Goal: Participate in discussion: Engage in conversation with other users on a specific topic

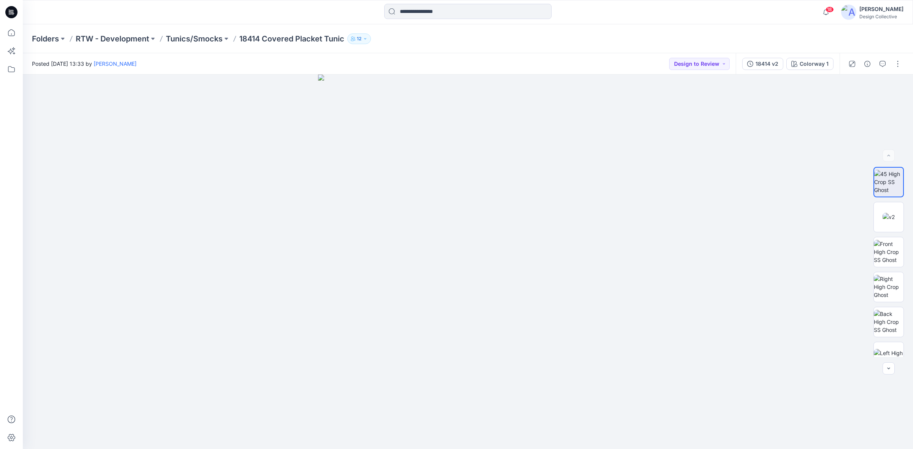
click at [14, 10] on icon at bounding box center [11, 12] width 12 height 12
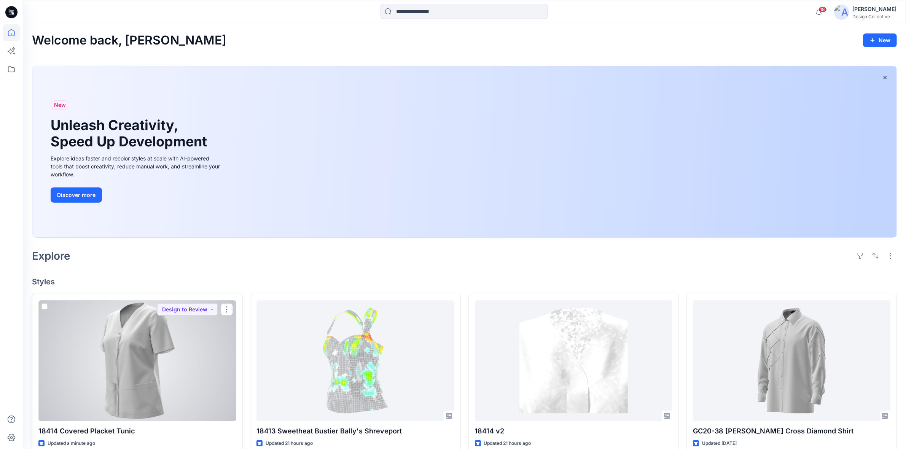
click at [164, 382] on div at bounding box center [136, 361] width 197 height 121
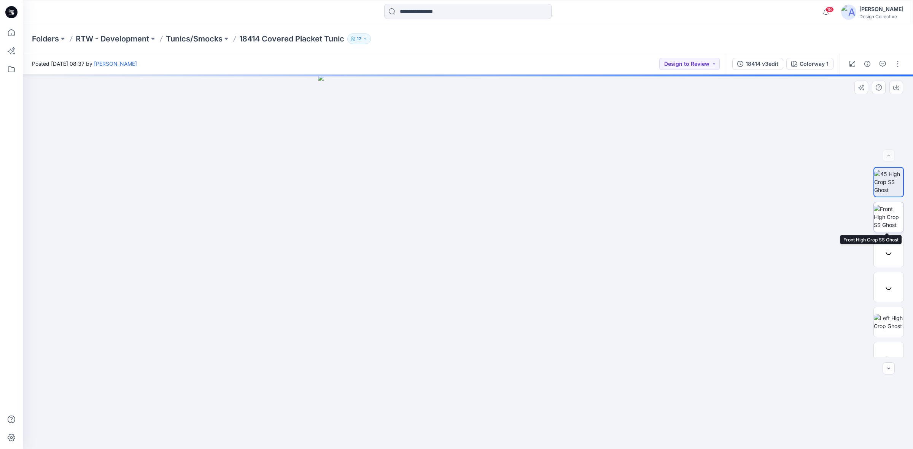
click at [889, 219] on img at bounding box center [889, 217] width 30 height 24
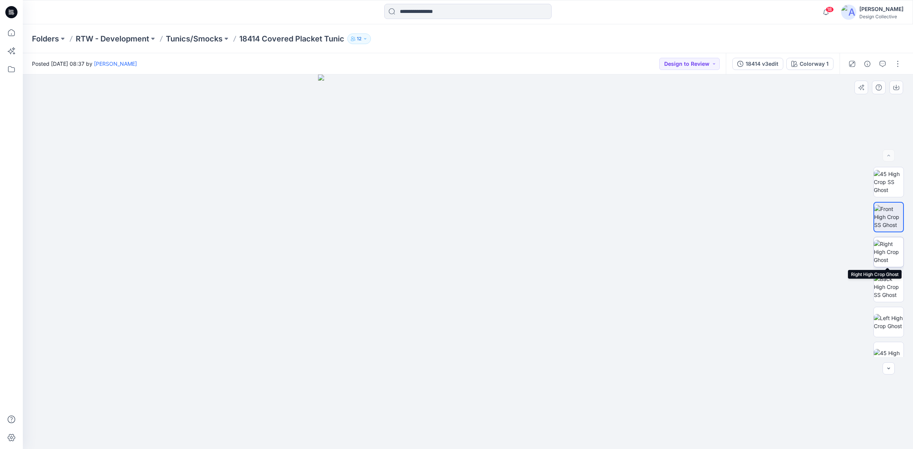
click at [896, 250] on img at bounding box center [889, 252] width 30 height 24
click at [891, 282] on img at bounding box center [889, 287] width 30 height 24
click at [891, 320] on img at bounding box center [889, 322] width 30 height 16
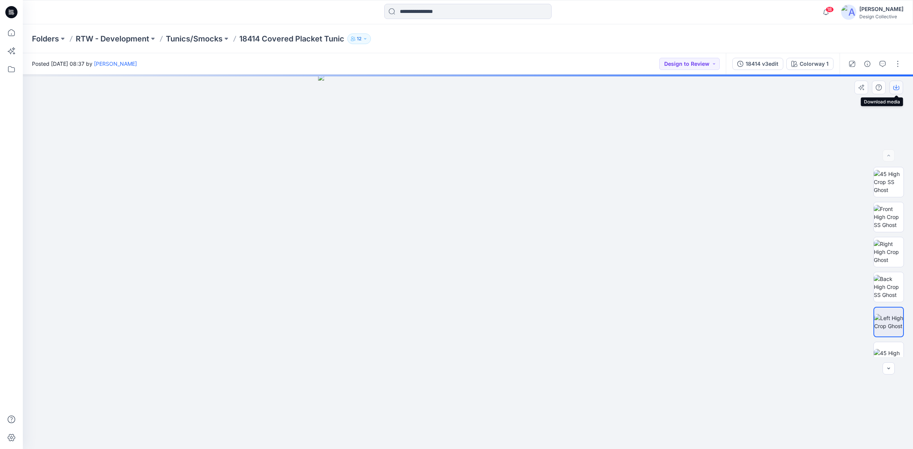
click at [895, 89] on icon "button" at bounding box center [896, 87] width 6 height 6
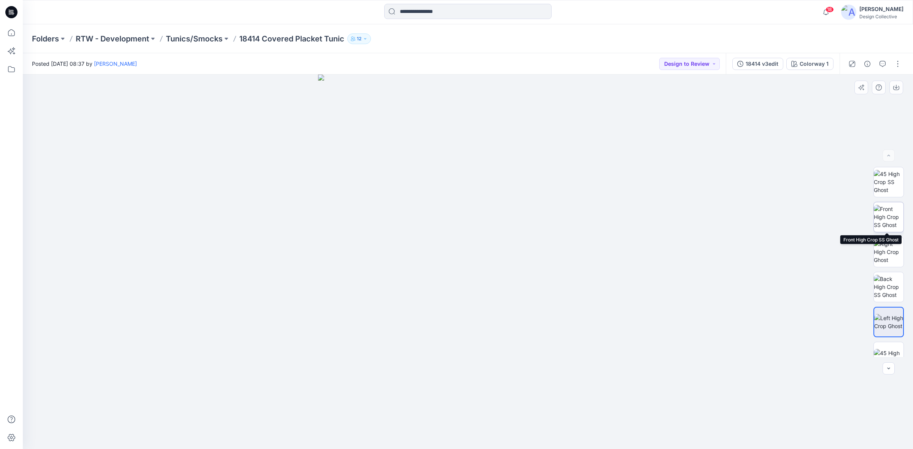
click at [891, 218] on img at bounding box center [889, 217] width 30 height 24
click at [896, 88] on icon "button" at bounding box center [896, 87] width 3 height 4
click at [890, 309] on img at bounding box center [889, 313] width 30 height 16
click at [895, 85] on icon "button" at bounding box center [896, 87] width 6 height 6
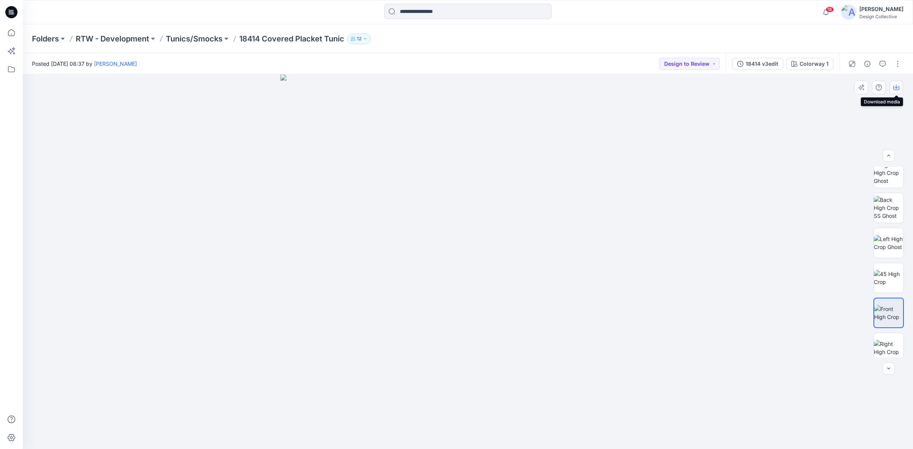
click at [893, 88] on icon "button" at bounding box center [896, 87] width 6 height 6
click at [889, 315] on img at bounding box center [889, 318] width 30 height 16
click at [893, 86] on button "button" at bounding box center [897, 88] width 14 height 14
click at [896, 63] on button "button" at bounding box center [898, 64] width 12 height 12
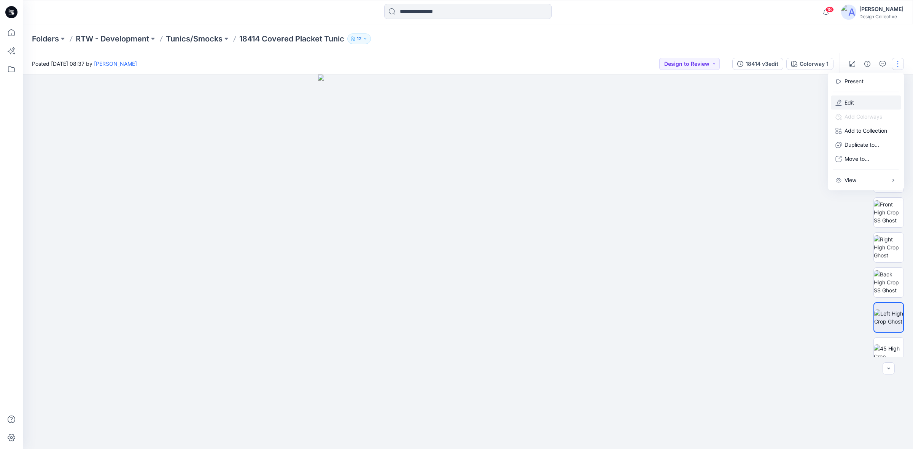
click at [856, 99] on button "Edit" at bounding box center [866, 102] width 70 height 14
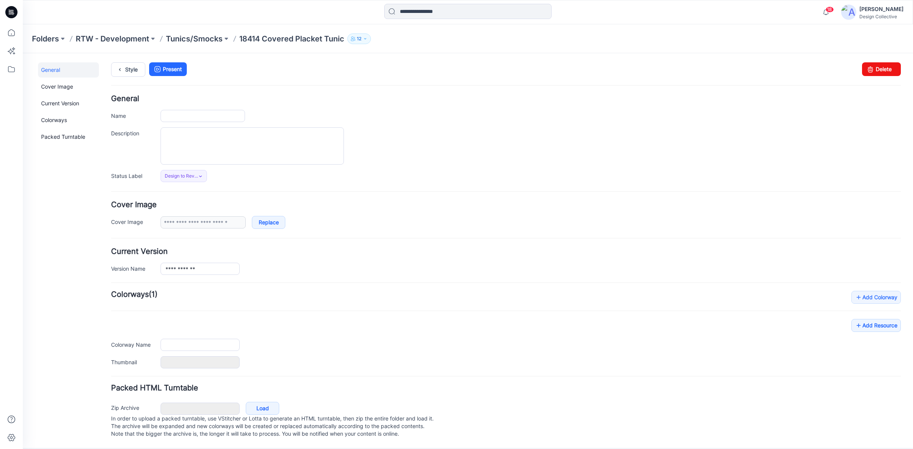
type input "**********"
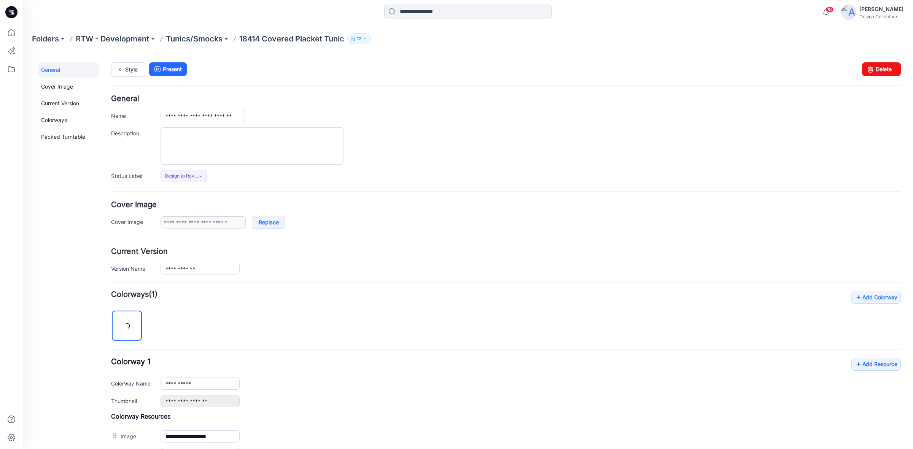
scroll to position [167, 0]
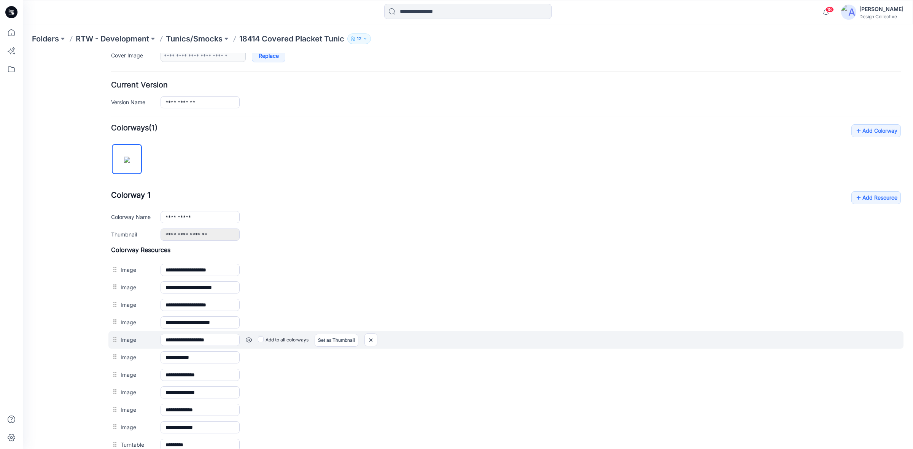
click at [419, 342] on div "Add to all colorways Set as Thumbnail Unset as Thumbnail" at bounding box center [570, 340] width 661 height 12
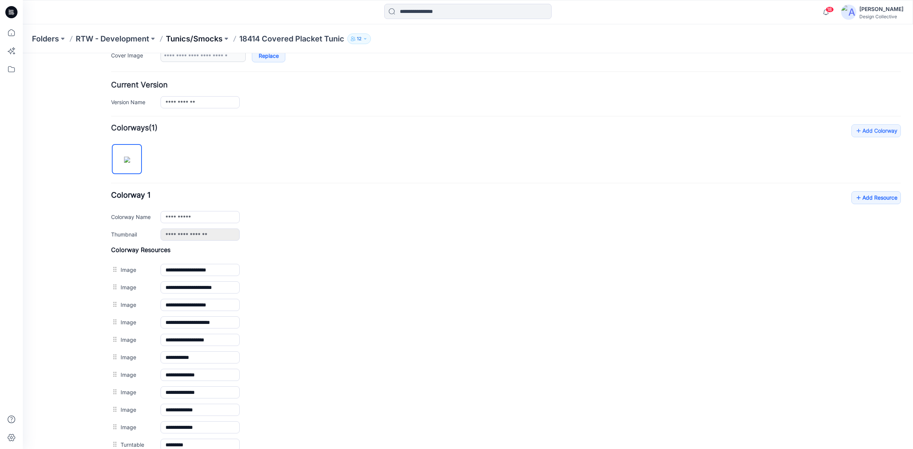
click at [191, 40] on p "Tunics/Smocks" at bounding box center [194, 38] width 57 height 11
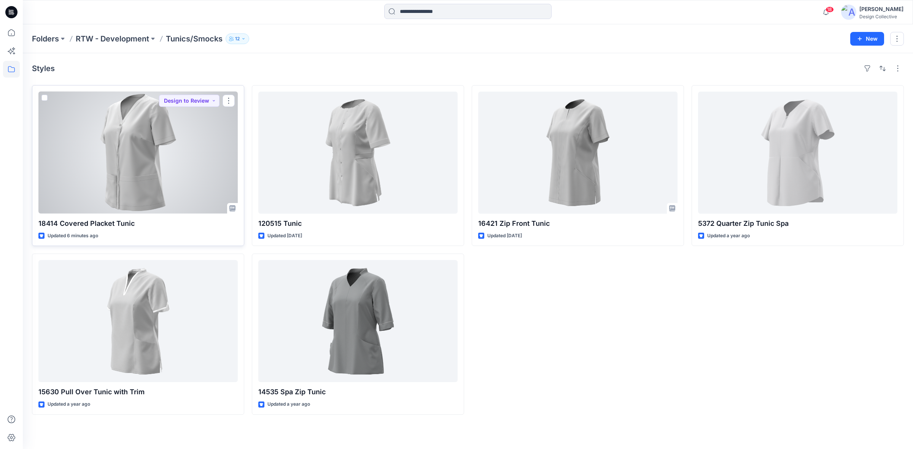
click at [162, 179] on div at bounding box center [137, 153] width 199 height 122
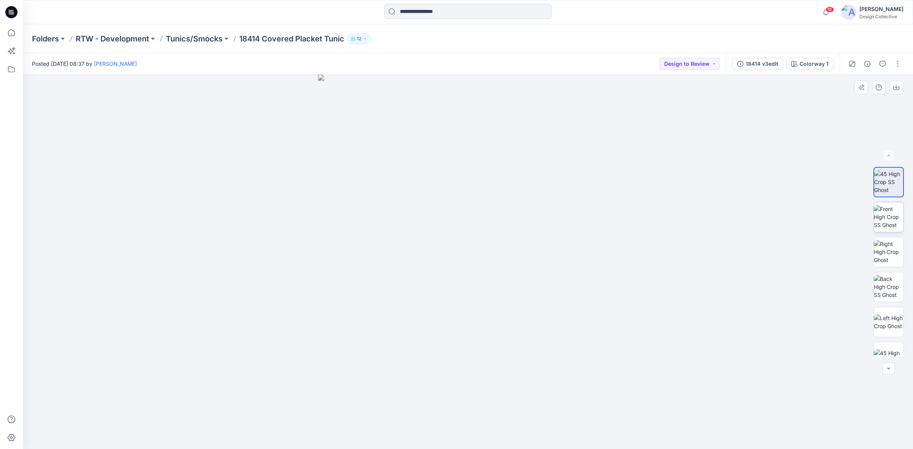
click at [899, 217] on img at bounding box center [889, 217] width 30 height 24
click at [894, 240] on img at bounding box center [889, 234] width 30 height 16
click at [896, 86] on icon "button" at bounding box center [896, 87] width 3 height 4
click at [897, 89] on icon "button" at bounding box center [896, 87] width 6 height 6
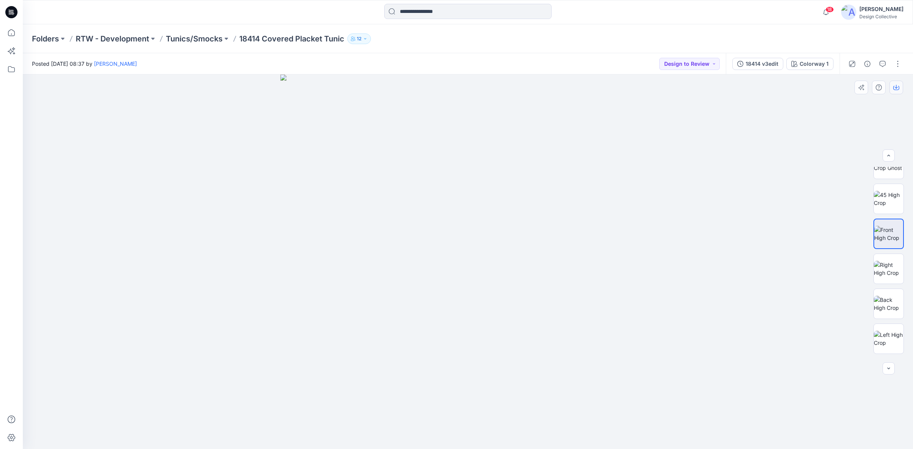
click at [897, 89] on icon "button" at bounding box center [896, 87] width 6 height 6
click at [889, 266] on img at bounding box center [889, 272] width 30 height 16
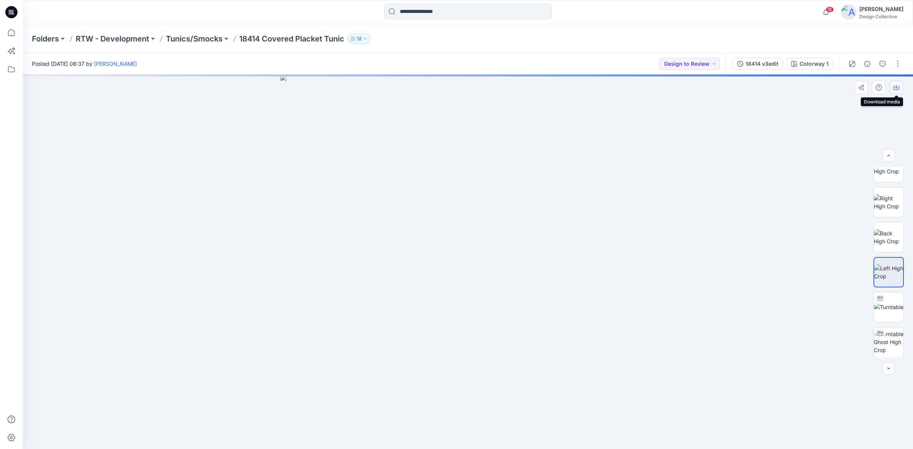
drag, startPoint x: 897, startPoint y: 82, endPoint x: 902, endPoint y: 89, distance: 9.3
click at [902, 89] on button "button" at bounding box center [897, 88] width 14 height 14
click at [898, 86] on icon "button" at bounding box center [896, 87] width 6 height 6
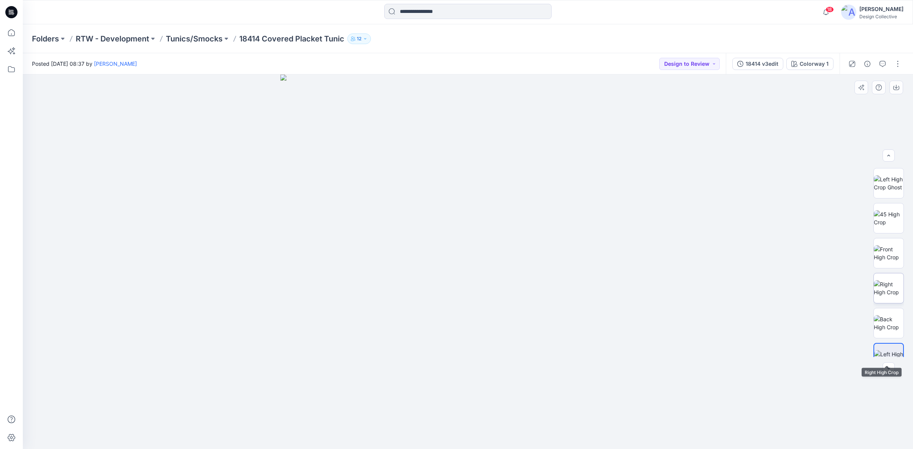
scroll to position [67, 0]
click at [893, 258] on img at bounding box center [889, 256] width 30 height 16
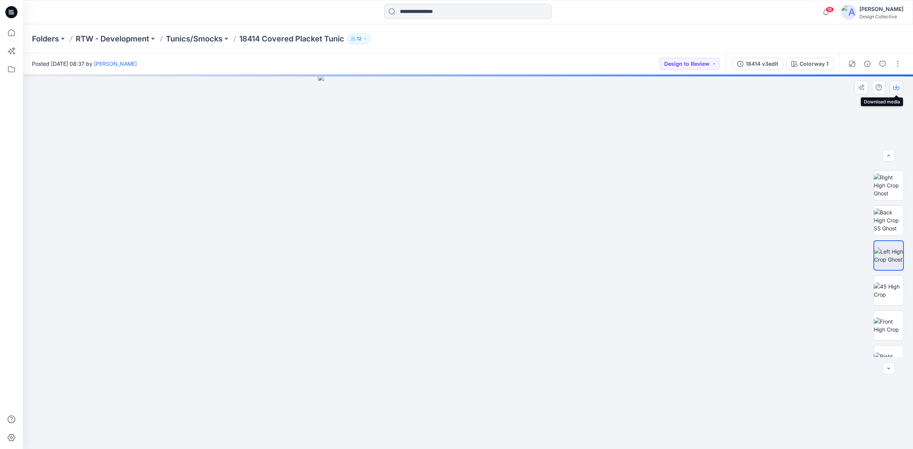
click at [894, 88] on icon "button" at bounding box center [896, 87] width 6 height 6
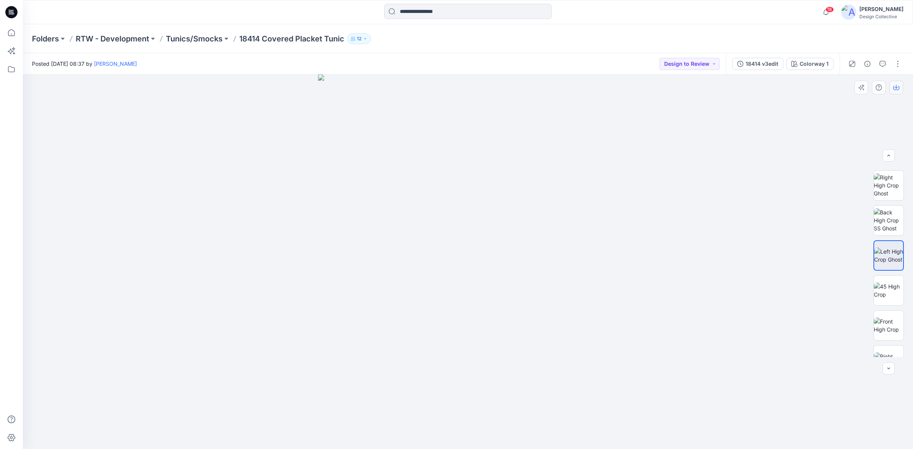
click at [894, 88] on icon "button" at bounding box center [896, 87] width 6 height 6
click at [895, 86] on icon "button" at bounding box center [896, 87] width 6 height 6
click at [896, 64] on button "button" at bounding box center [898, 64] width 12 height 12
click at [849, 102] on p "Edit" at bounding box center [850, 103] width 10 height 8
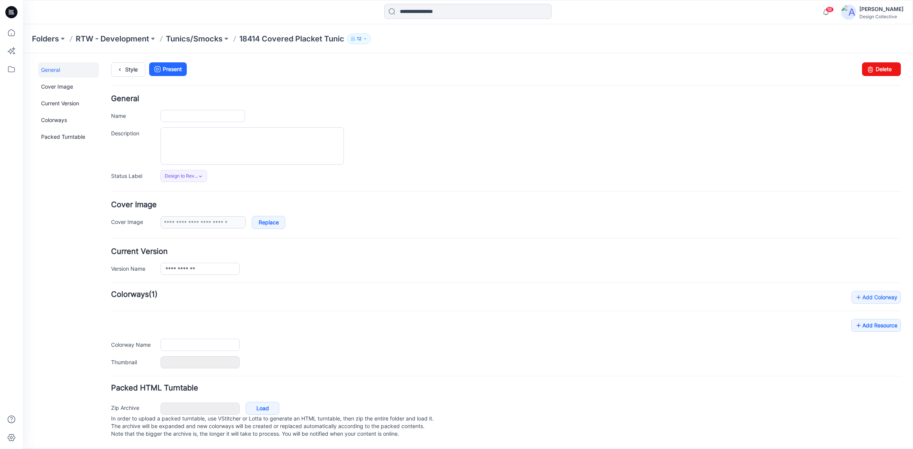
type input "**********"
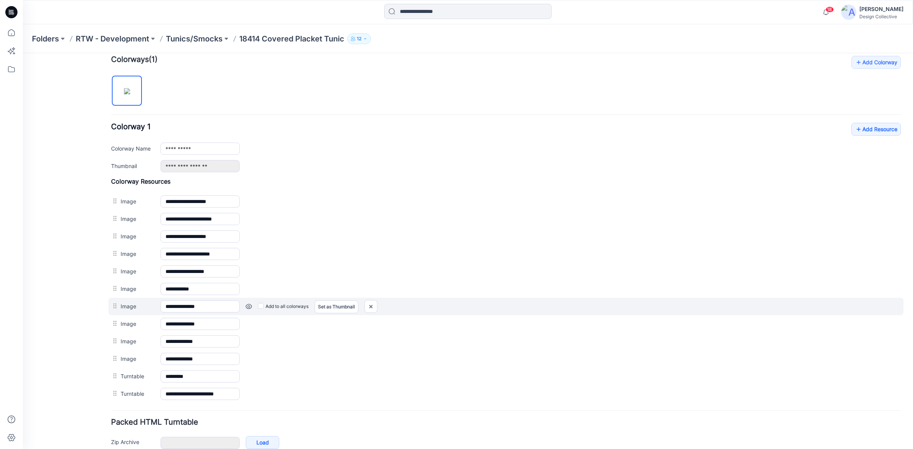
scroll to position [280, 0]
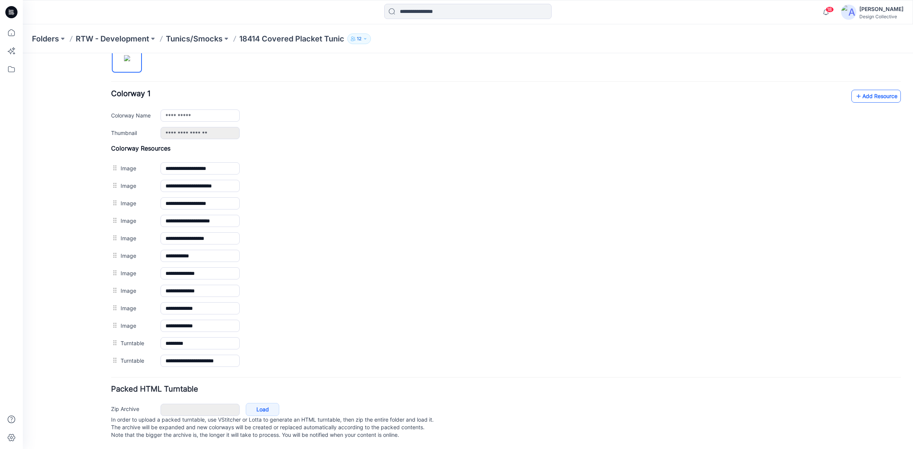
click at [862, 90] on link "Add Resource" at bounding box center [876, 96] width 49 height 13
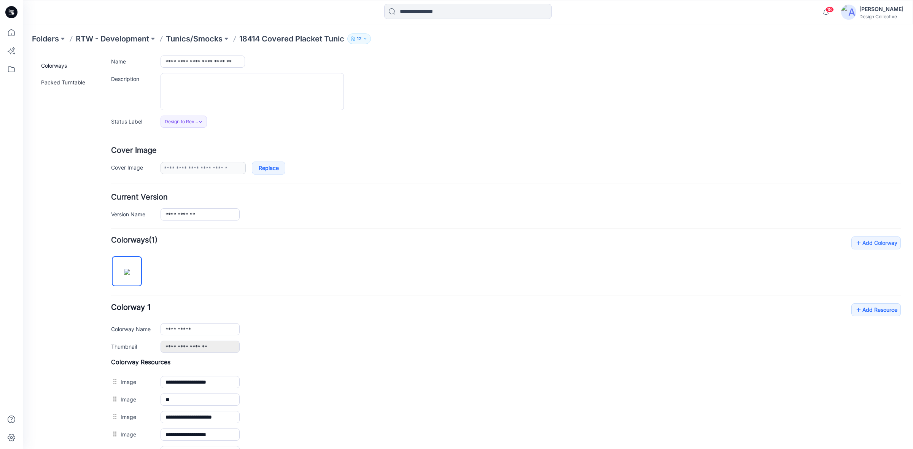
scroll to position [0, 0]
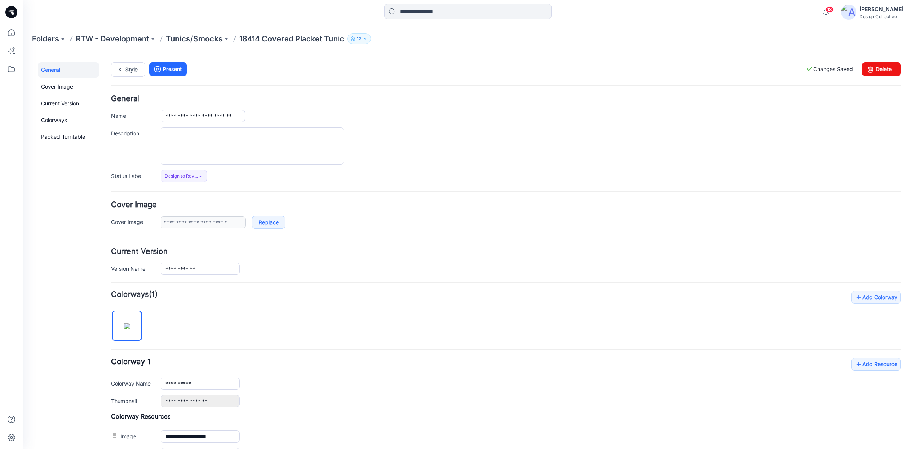
click at [110, 72] on div "**********" at bounding box center [463, 394] width 881 height 682
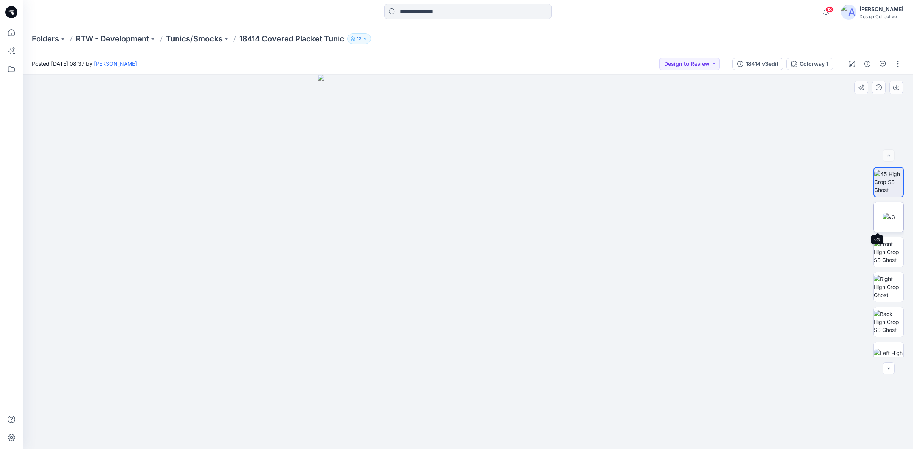
click at [887, 221] on img at bounding box center [889, 217] width 13 height 8
click at [15, 13] on icon at bounding box center [11, 12] width 12 height 12
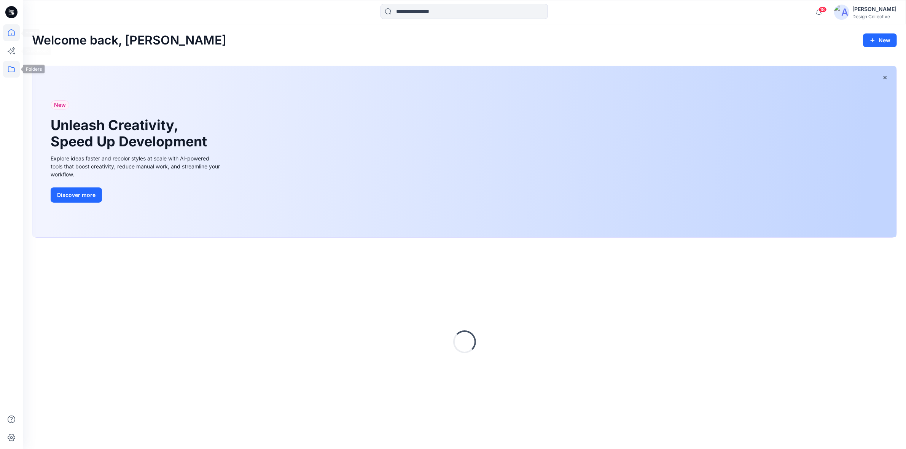
click at [9, 73] on icon at bounding box center [11, 69] width 17 height 17
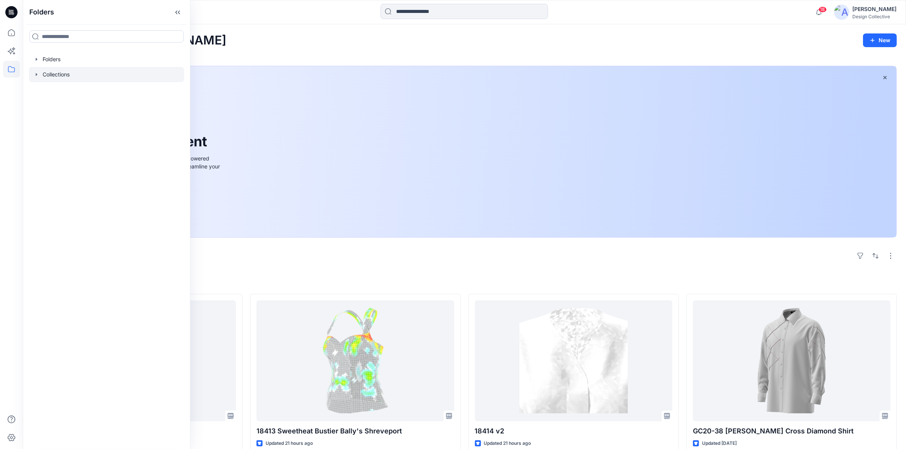
click at [33, 75] on icon "button" at bounding box center [36, 75] width 6 height 6
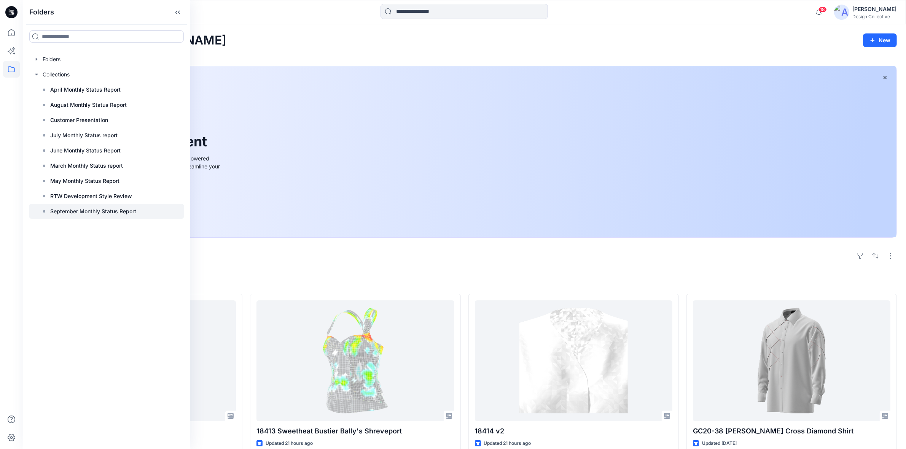
click at [79, 210] on p "September Monthly Status Report" at bounding box center [93, 211] width 86 height 9
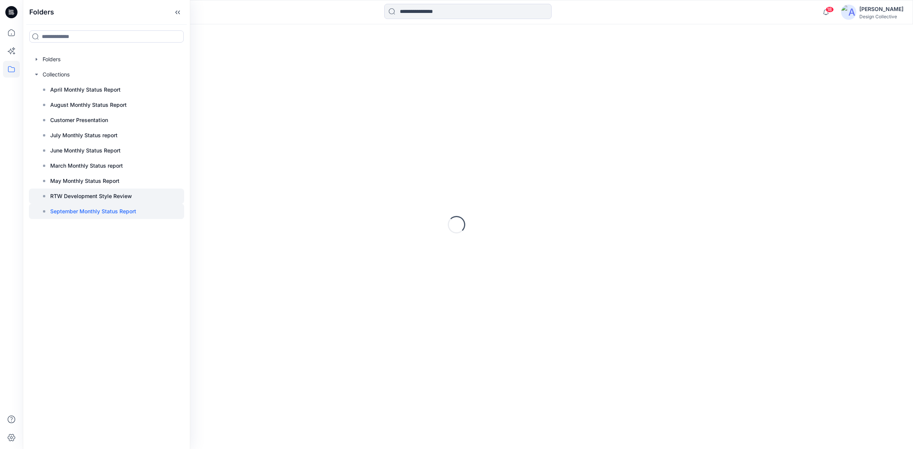
click at [81, 194] on p "RTW Development Style Review" at bounding box center [91, 196] width 82 height 9
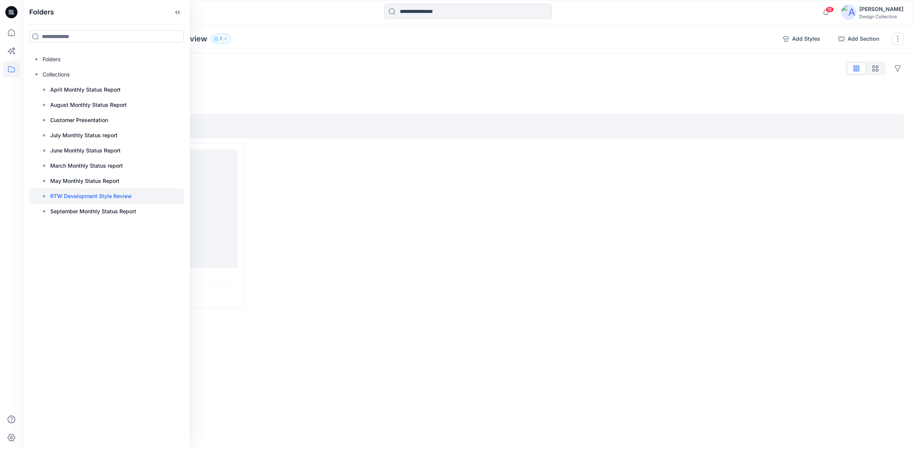
click at [303, 72] on div "Styles Hide Legacy Styles" at bounding box center [468, 68] width 872 height 12
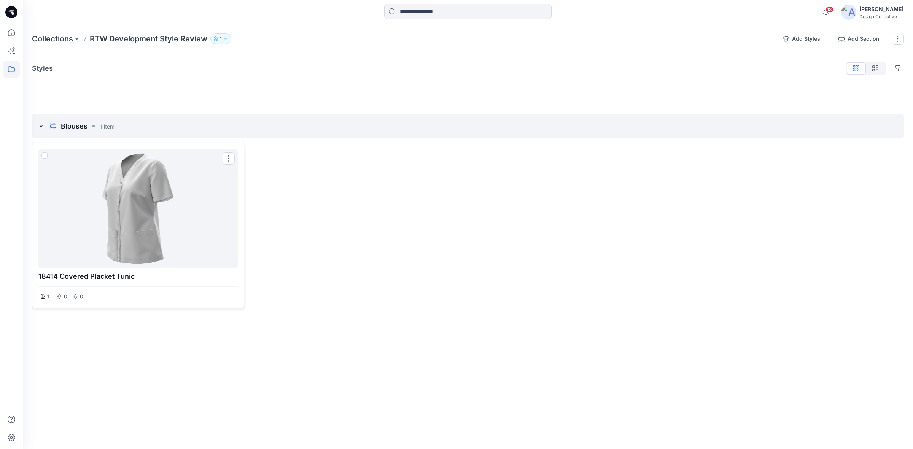
click at [152, 218] on div at bounding box center [137, 209] width 193 height 113
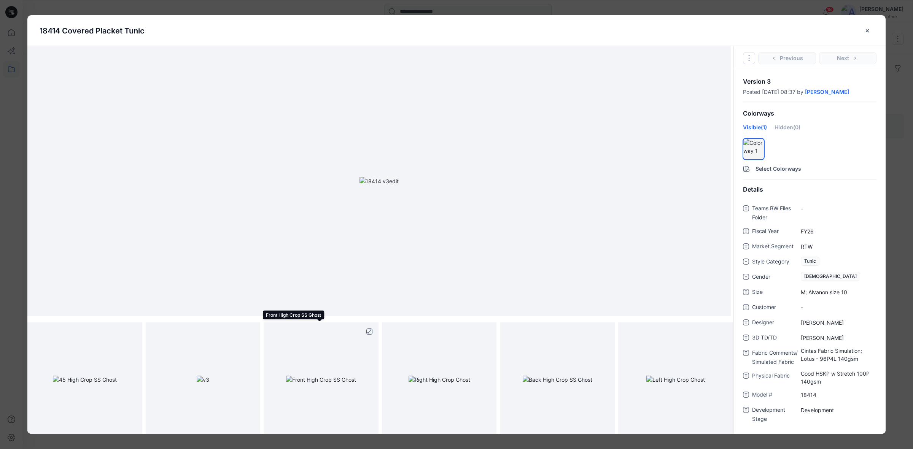
click at [319, 384] on img at bounding box center [321, 380] width 70 height 8
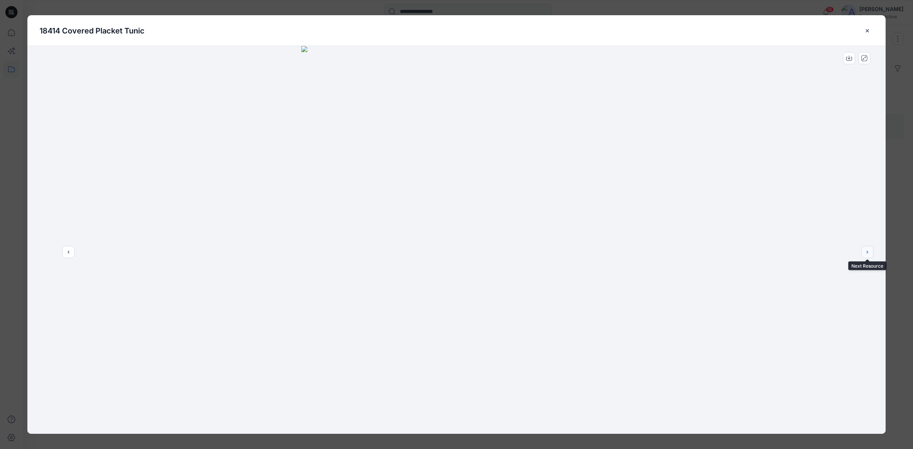
click at [872, 246] on button "next" at bounding box center [867, 252] width 12 height 12
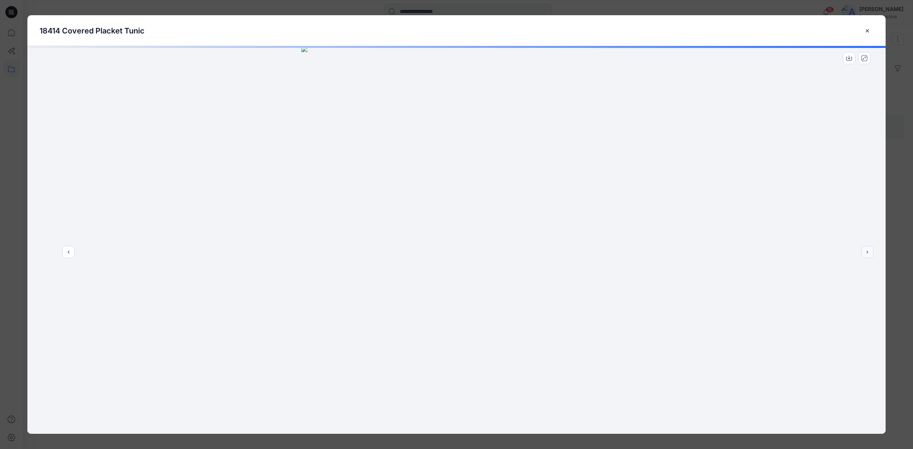
click at [871, 249] on button "next" at bounding box center [867, 252] width 12 height 12
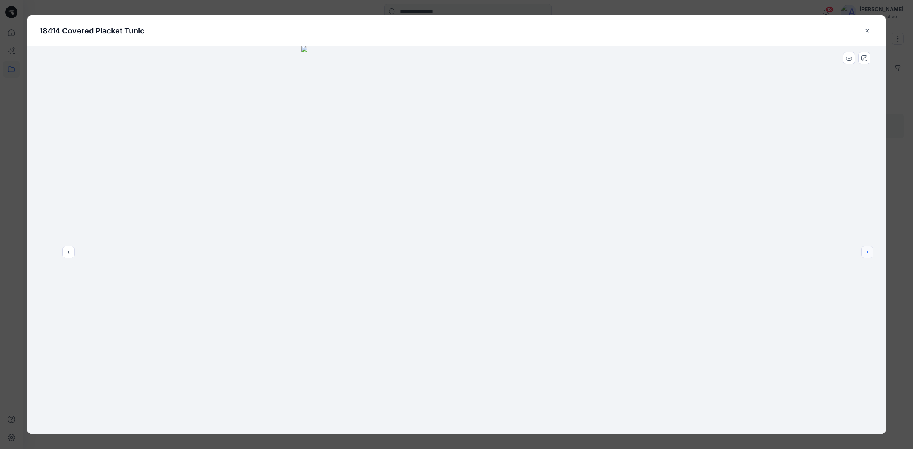
click at [871, 249] on button "next" at bounding box center [867, 252] width 12 height 12
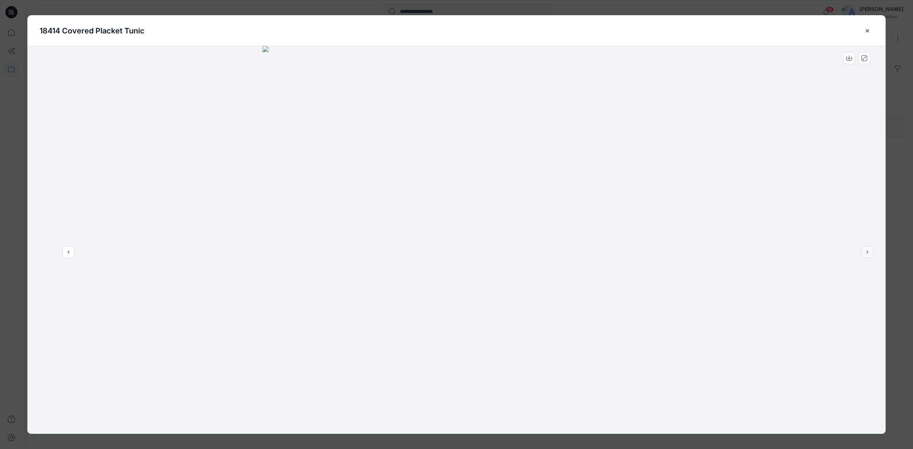
click at [871, 249] on button "next" at bounding box center [867, 252] width 12 height 12
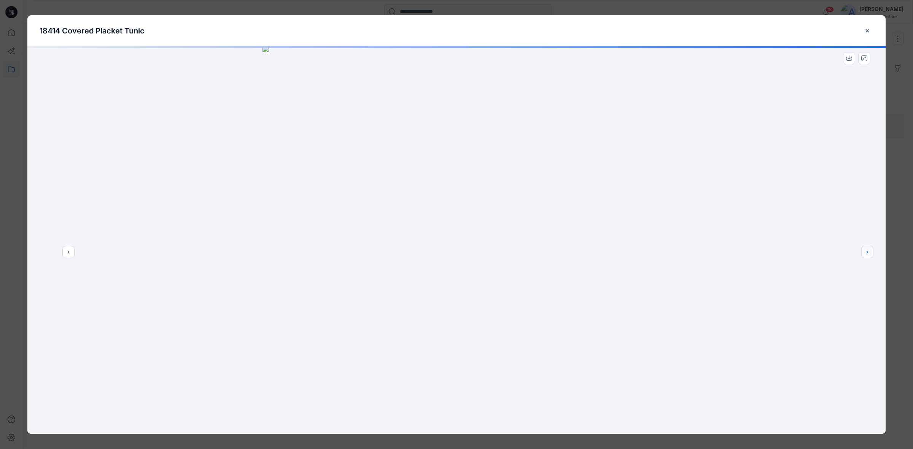
click at [871, 249] on button "next" at bounding box center [867, 252] width 12 height 12
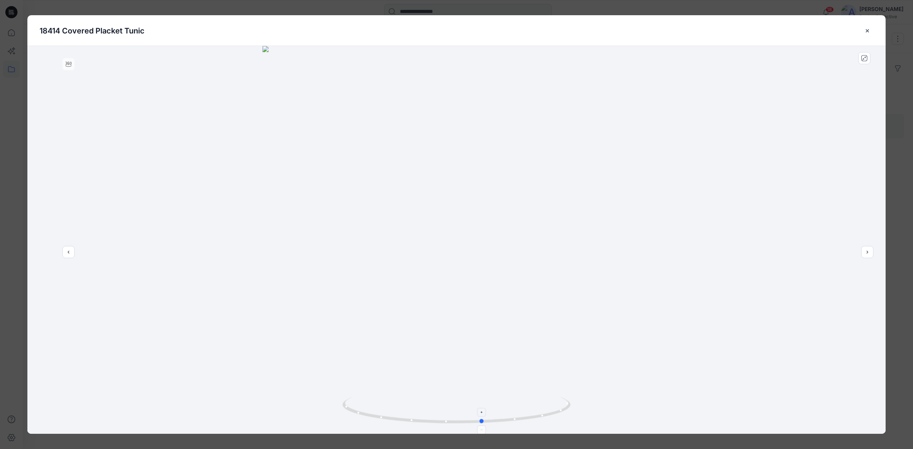
drag, startPoint x: 462, startPoint y: 424, endPoint x: 488, endPoint y: 417, distance: 27.2
click at [488, 417] on icon at bounding box center [457, 411] width 230 height 29
click at [864, 29] on icon "close-btn" at bounding box center [867, 31] width 6 height 6
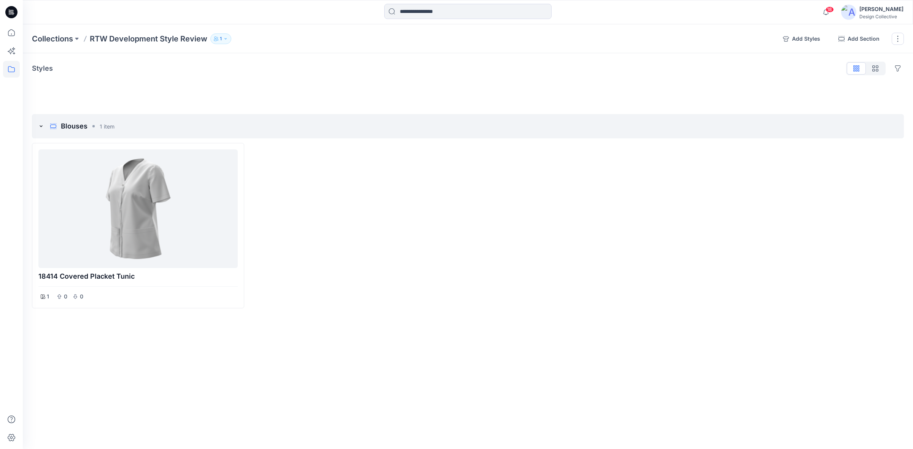
click at [226, 38] on icon "button" at bounding box center [225, 39] width 5 height 5
click at [317, 64] on button "button" at bounding box center [313, 61] width 12 height 13
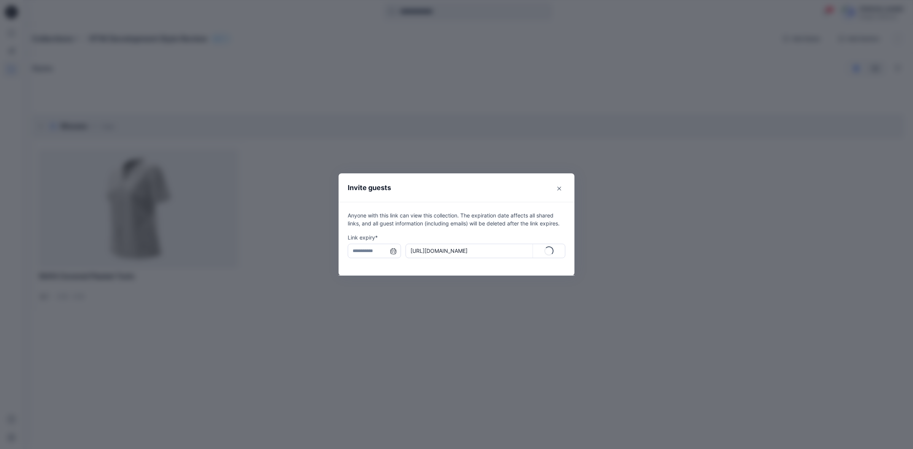
type input "**********"
click at [557, 250] on p "Copy" at bounding box center [554, 251] width 14 height 8
click at [559, 189] on icon "Close" at bounding box center [559, 189] width 4 height 4
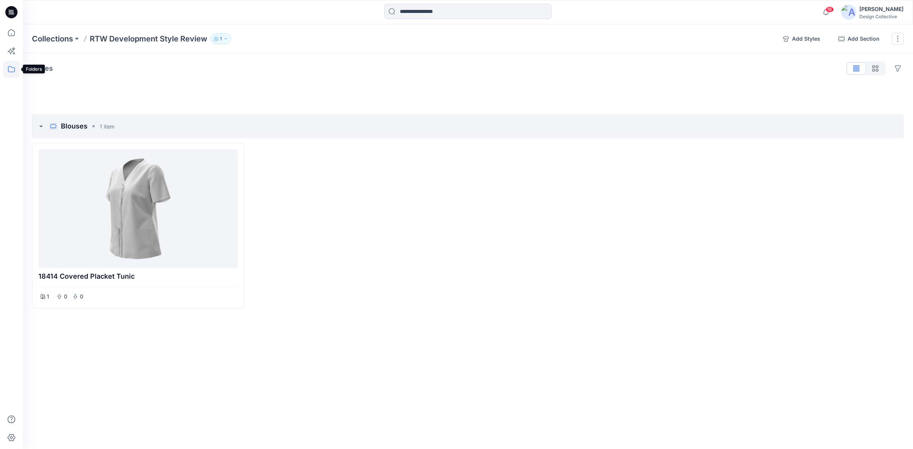
click at [10, 67] on icon at bounding box center [11, 69] width 7 height 6
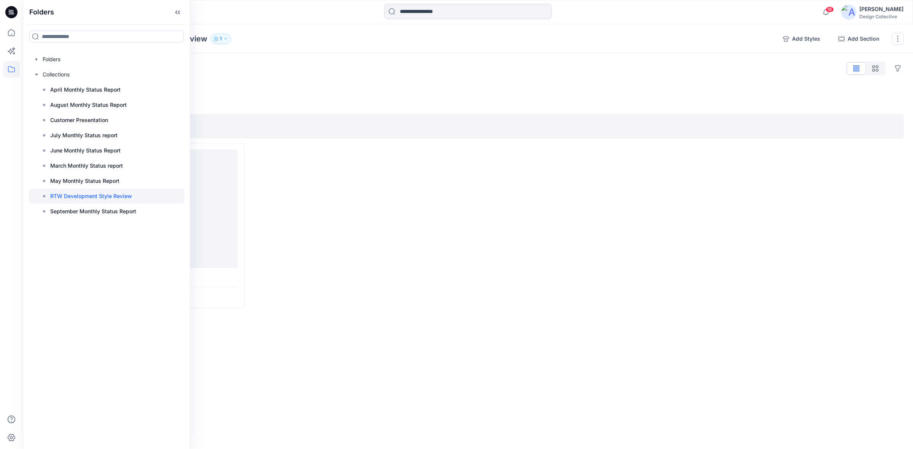
click at [5, 18] on icon at bounding box center [11, 12] width 12 height 24
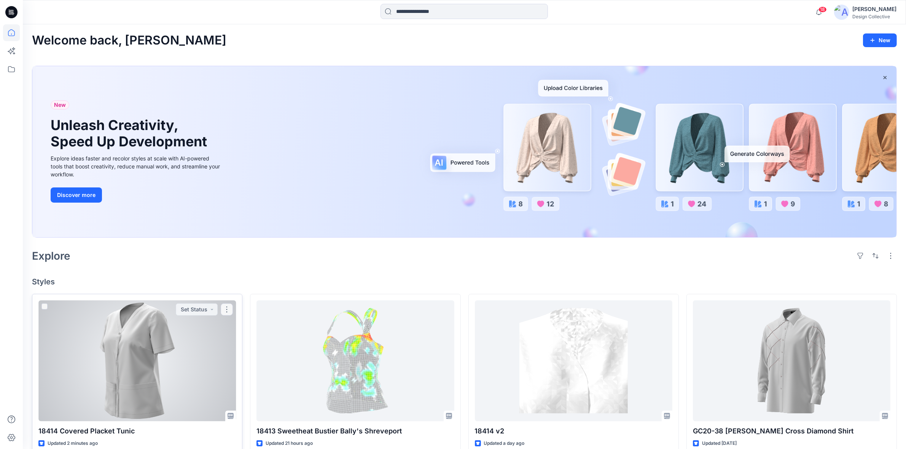
click at [155, 333] on div at bounding box center [136, 361] width 197 height 121
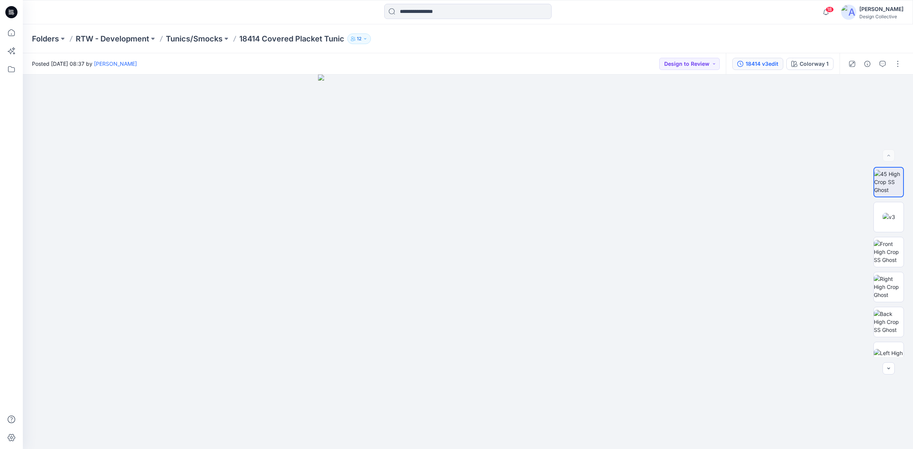
click at [771, 64] on div "18414 v3edit" at bounding box center [762, 64] width 33 height 8
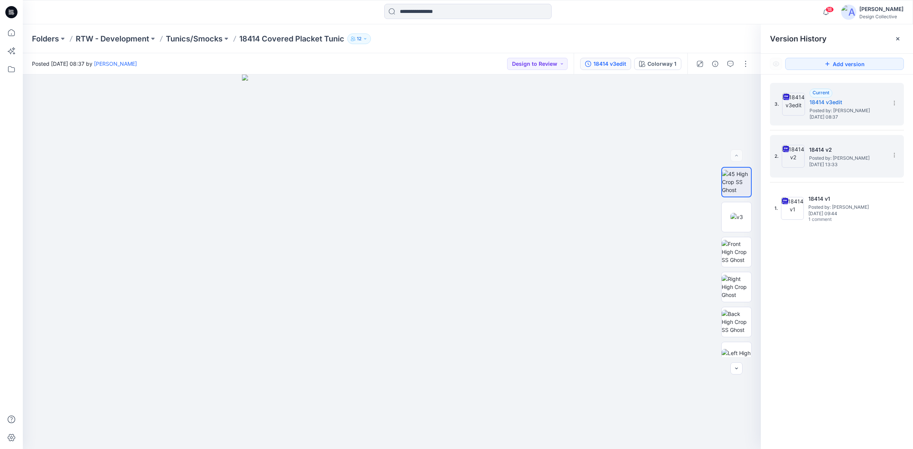
click at [833, 163] on span "[DATE] 13:33" at bounding box center [847, 164] width 76 height 5
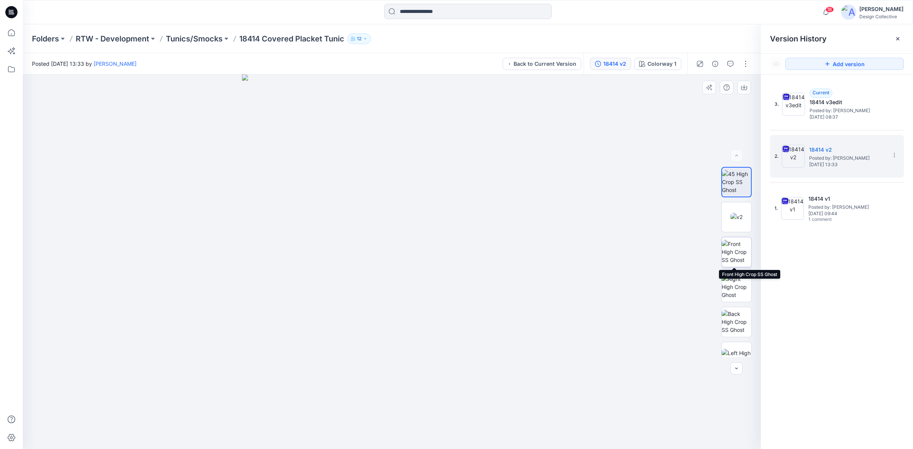
click at [743, 249] on img at bounding box center [737, 252] width 30 height 24
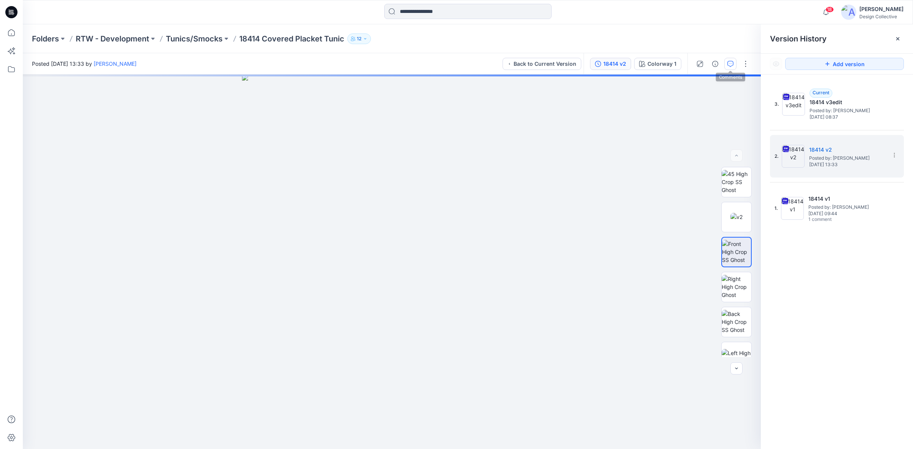
click at [731, 64] on icon "button" at bounding box center [730, 64] width 6 height 6
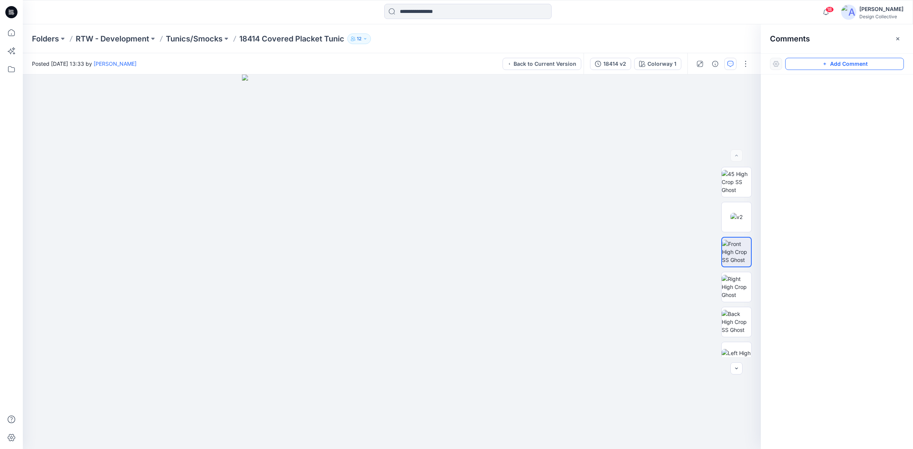
click at [824, 67] on icon "button" at bounding box center [825, 64] width 6 height 6
click at [396, 259] on div "1" at bounding box center [392, 262] width 738 height 375
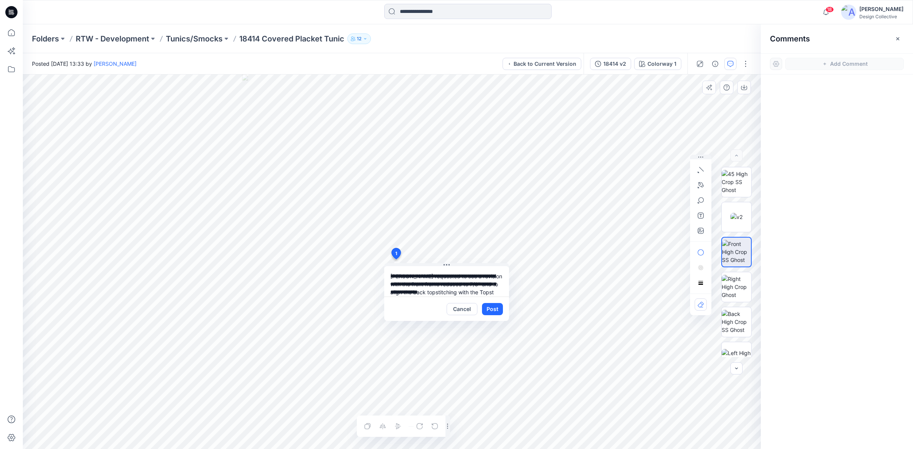
scroll to position [7, 0]
type textarea "**********"
click at [498, 313] on button "Post" at bounding box center [492, 309] width 21 height 12
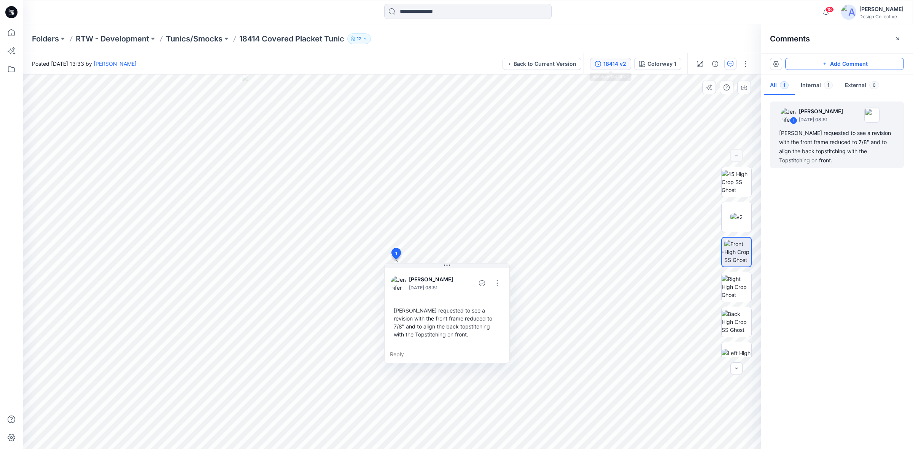
click at [616, 63] on div "18414 v2" at bounding box center [614, 64] width 23 height 8
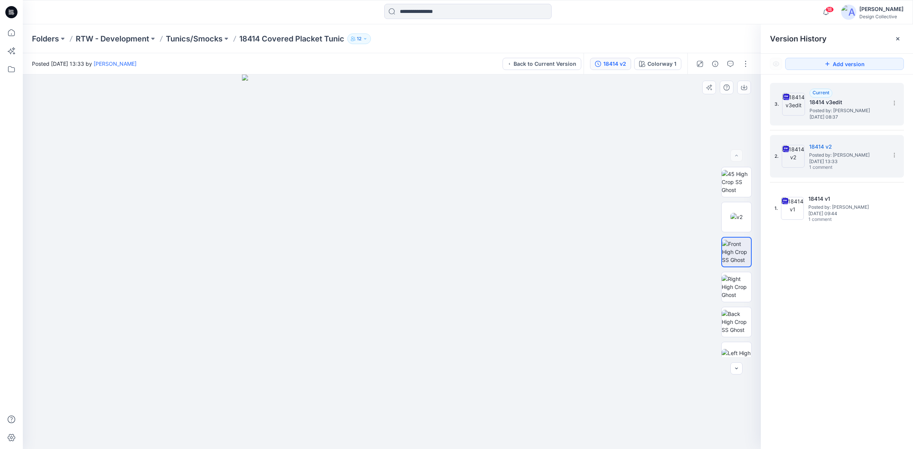
click at [807, 105] on div "3. Current 18414 v3edit Posted by: [PERSON_NAME] [DATE] 08:37" at bounding box center [832, 104] width 114 height 37
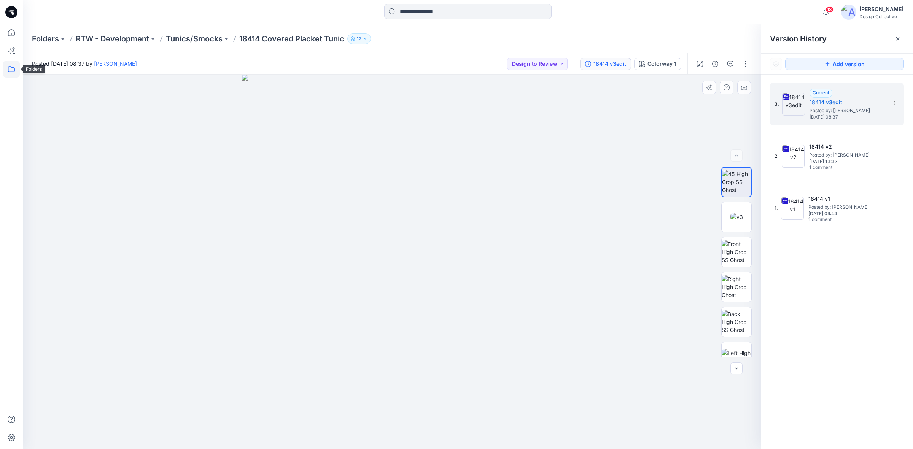
click at [11, 73] on icon at bounding box center [11, 69] width 17 height 17
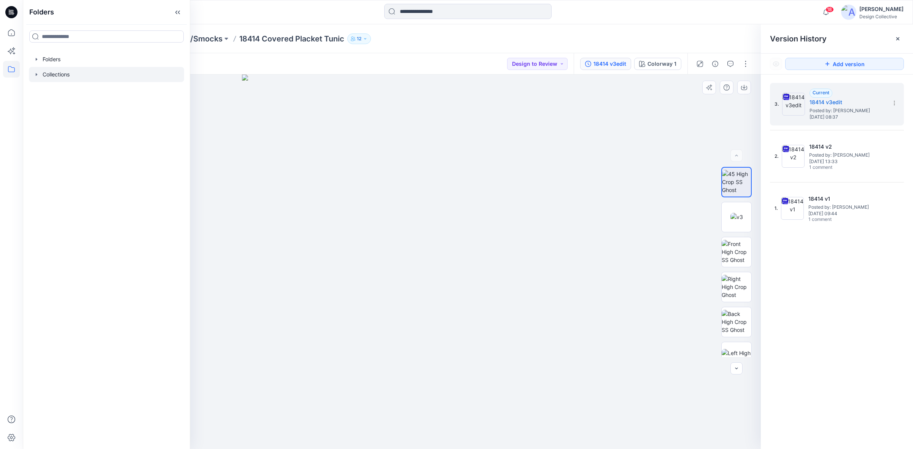
click at [48, 73] on div at bounding box center [106, 74] width 155 height 15
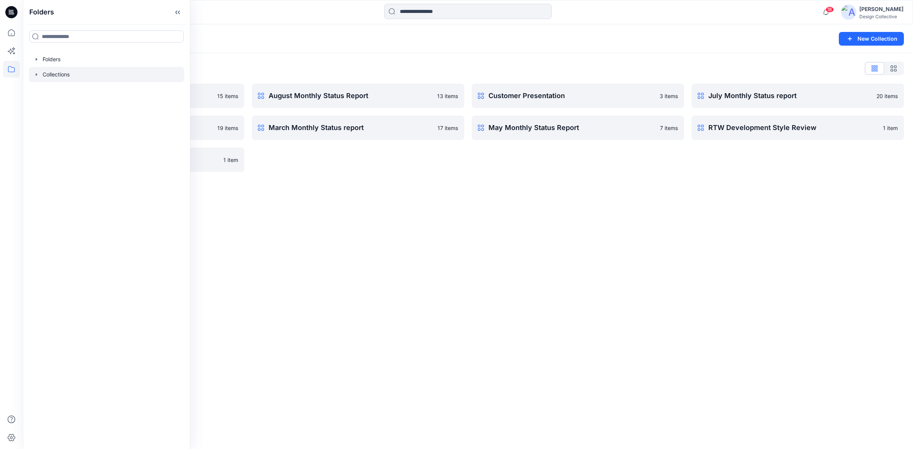
click at [414, 236] on div "Collections New Collection Collections List April Monthly Status Report 15 item…" at bounding box center [468, 236] width 890 height 425
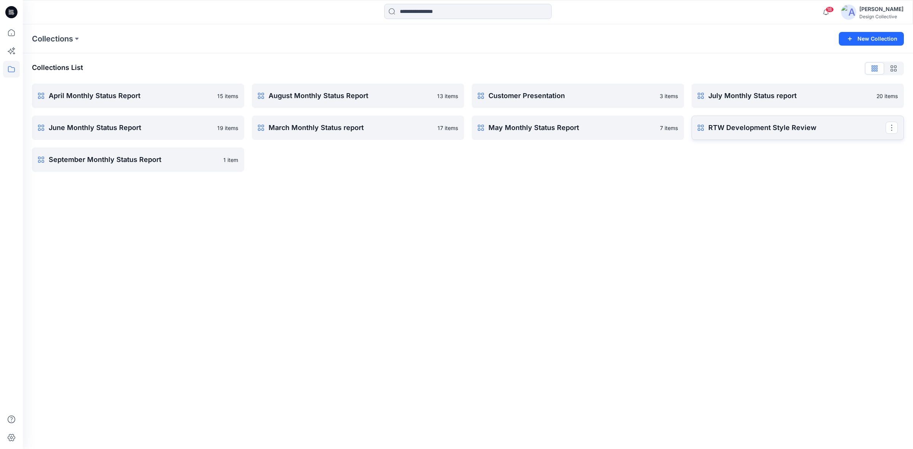
click at [767, 129] on p "RTW Development Style Review" at bounding box center [796, 128] width 177 height 11
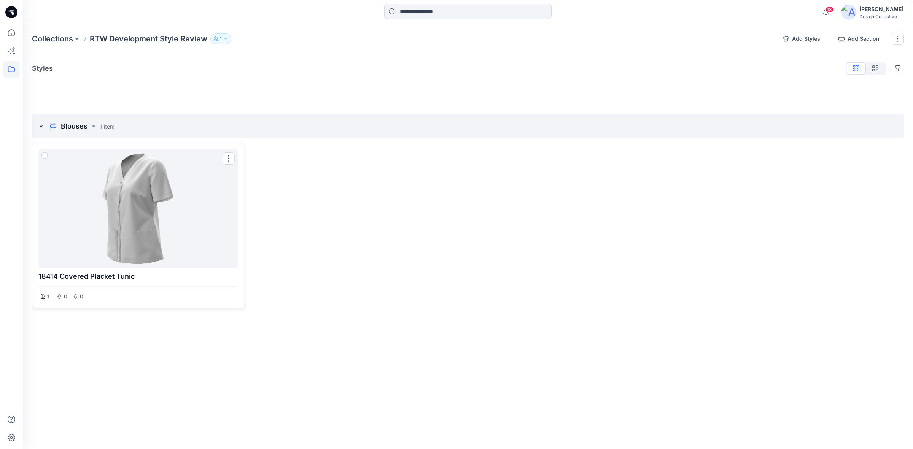
click at [189, 224] on div at bounding box center [137, 209] width 193 height 113
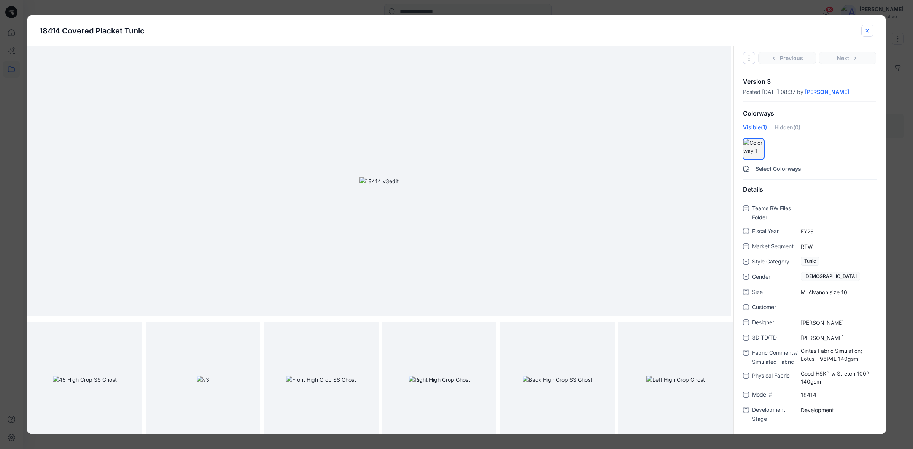
click at [868, 29] on icon "close-btn" at bounding box center [867, 31] width 6 height 6
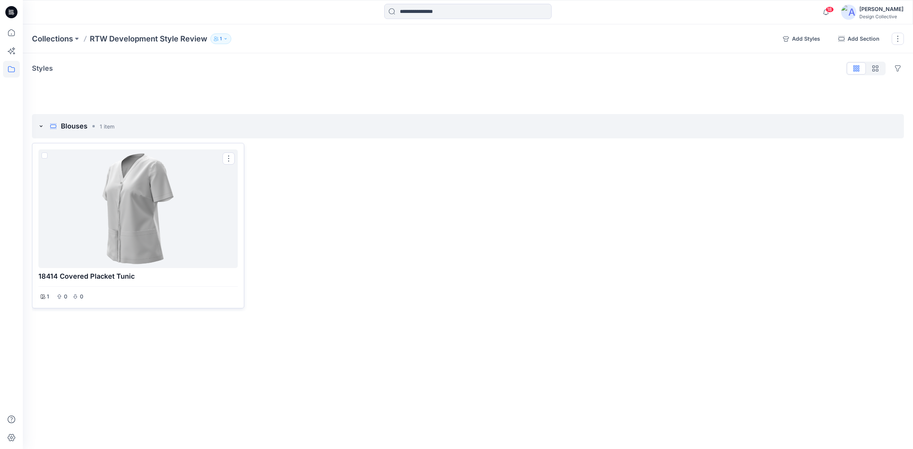
click at [198, 176] on div at bounding box center [137, 209] width 193 height 113
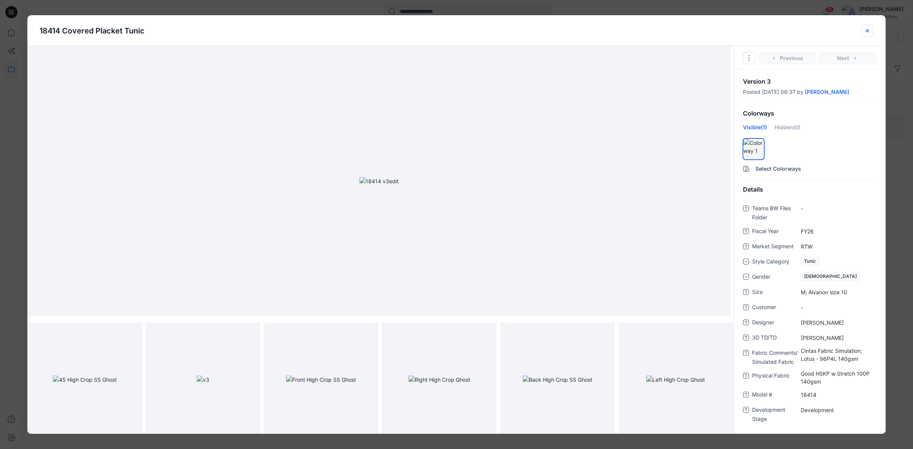
click at [867, 31] on icon "close-btn" at bounding box center [867, 30] width 3 height 3
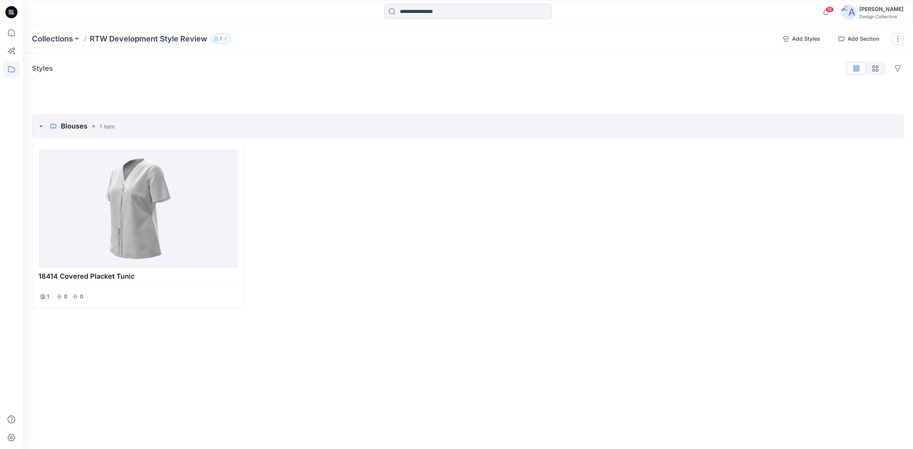
click at [226, 39] on icon "button" at bounding box center [225, 39] width 5 height 5
click at [311, 63] on icon "button" at bounding box center [313, 61] width 6 height 4
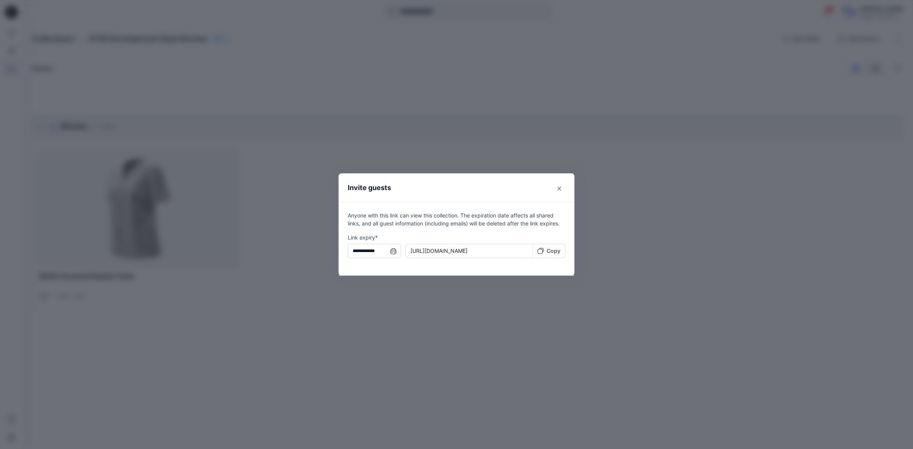
click at [539, 251] on icon at bounding box center [541, 251] width 6 height 6
click at [562, 188] on button "Close" at bounding box center [559, 189] width 12 height 12
